Goal: Register for event/course

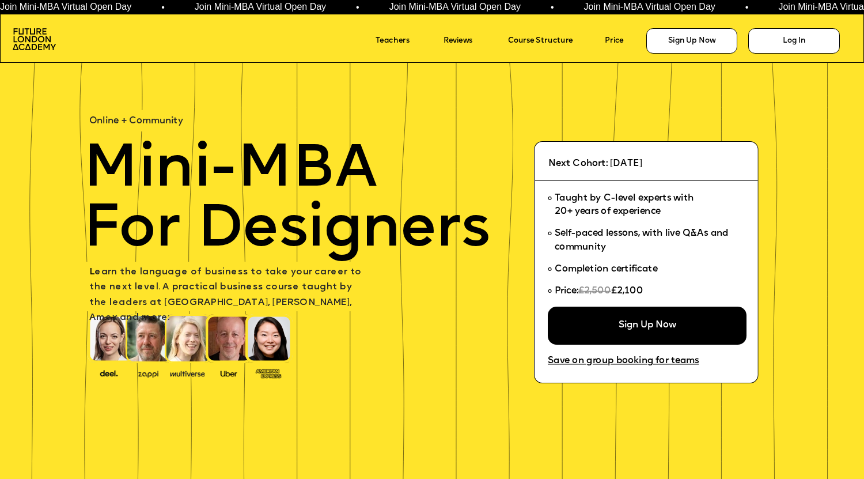
click at [609, 8] on span "Join Mini-MBA Virtual Open Day • Join Mini-MBA Virtual Open Day • Join Mini-MBA…" at bounding box center [485, 7] width 973 height 10
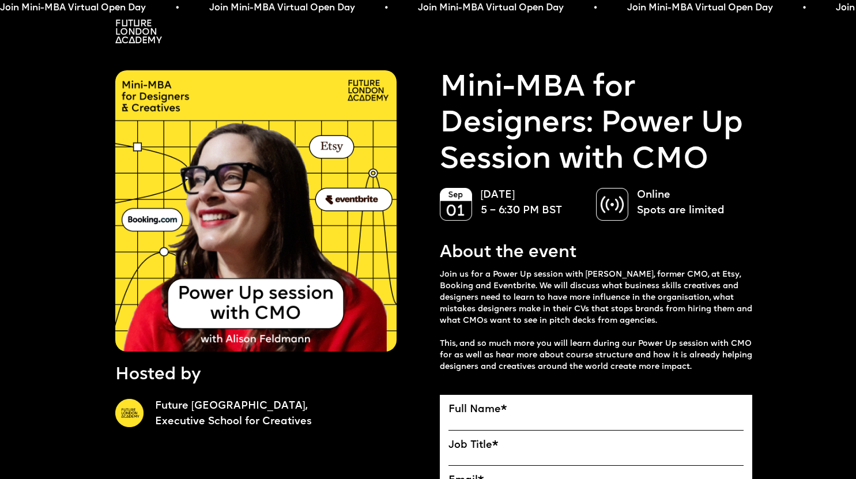
click at [138, 33] on img at bounding box center [138, 32] width 47 height 24
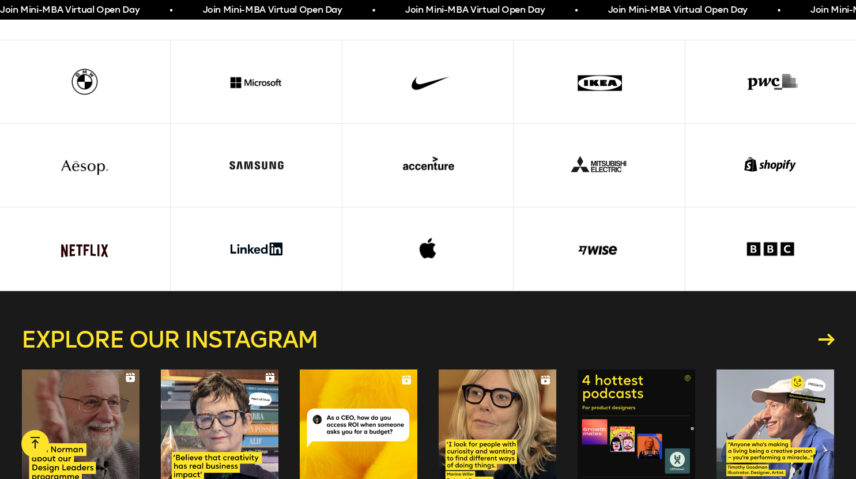
scroll to position [2855, 0]
